Goal: Transaction & Acquisition: Purchase product/service

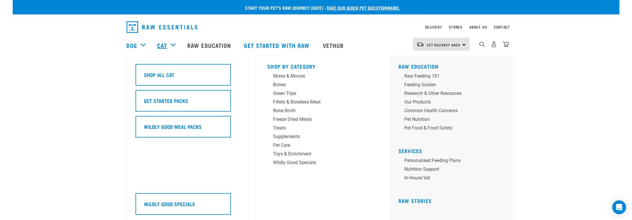
click at [164, 42] on link "Cat" at bounding box center [162, 45] width 10 height 9
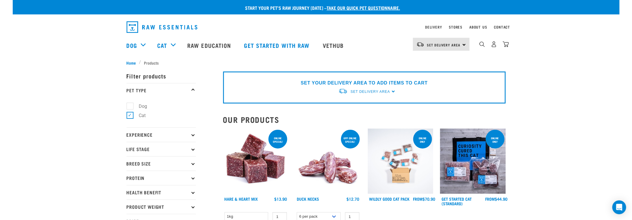
click at [99, 50] on nav "Set Delivery Area North Island South Island Dog Shop All Dog Cat" at bounding box center [316, 45] width 607 height 23
click at [465, 44] on div "Set Delivery Area North Island South Island" at bounding box center [441, 44] width 57 height 13
click at [438, 59] on link "[GEOGRAPHIC_DATA]" at bounding box center [440, 60] width 55 height 13
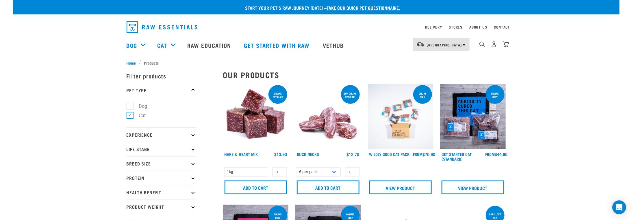
click at [464, 45] on div "North Island North Island South Island" at bounding box center [441, 44] width 57 height 13
click at [437, 59] on link "[GEOGRAPHIC_DATA]" at bounding box center [440, 60] width 55 height 13
click at [359, 53] on div "Dog Shop All Dog Get Started Packs Wildly Good Meal Packs Shop By Category" at bounding box center [318, 45] width 383 height 23
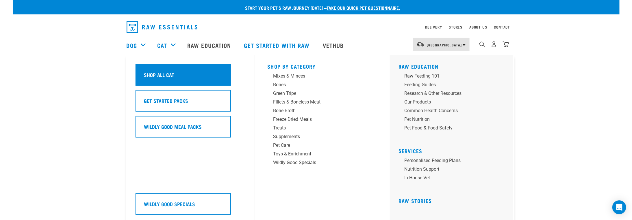
click at [198, 77] on div "Shop All Cat" at bounding box center [183, 75] width 95 height 22
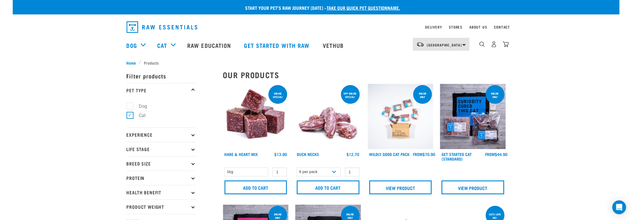
click at [94, 59] on div "×" at bounding box center [316, 58] width 607 height 3
